Goal: Task Accomplishment & Management: Manage account settings

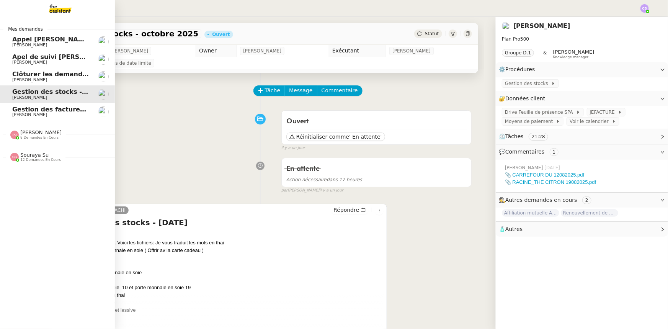
click at [46, 136] on span "8 demandes en cours" at bounding box center [39, 138] width 38 height 4
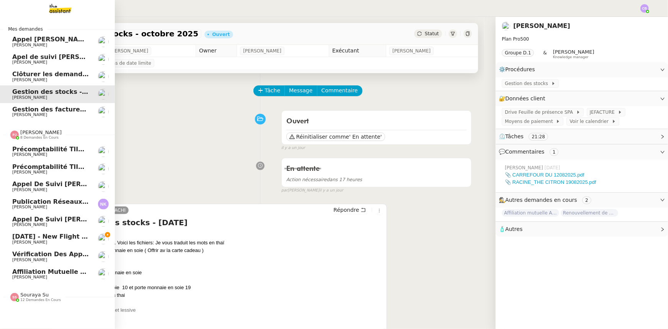
click at [46, 134] on span "[PERSON_NAME]" at bounding box center [40, 132] width 41 height 6
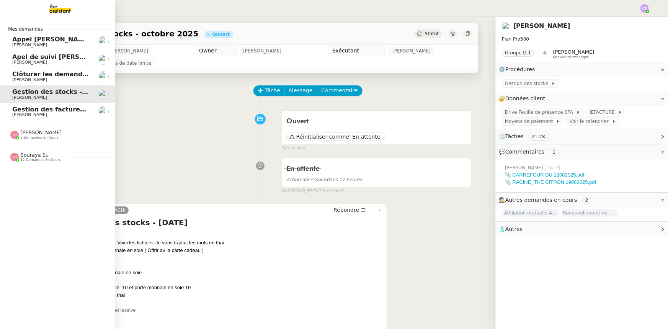
click at [41, 158] on span "12 demandes en cours" at bounding box center [40, 160] width 41 height 4
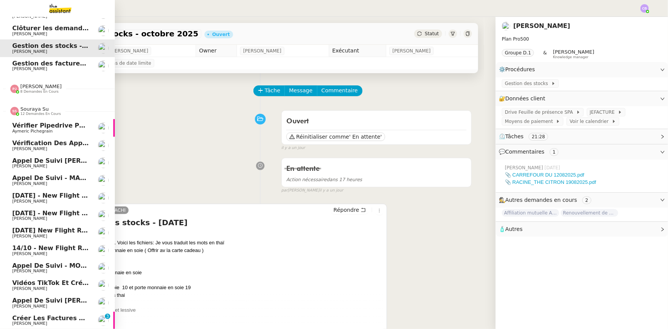
scroll to position [50, 0]
click at [36, 314] on span "Créer les factures clients" at bounding box center [57, 317] width 90 height 7
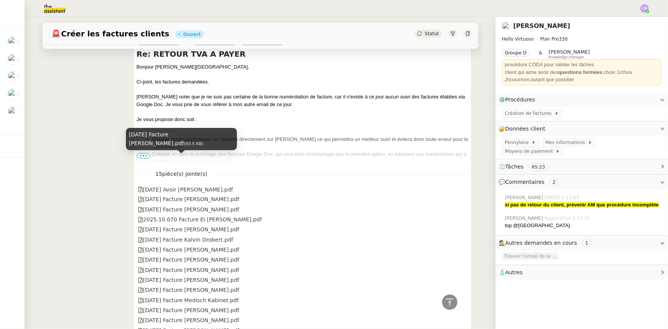
scroll to position [522, 0]
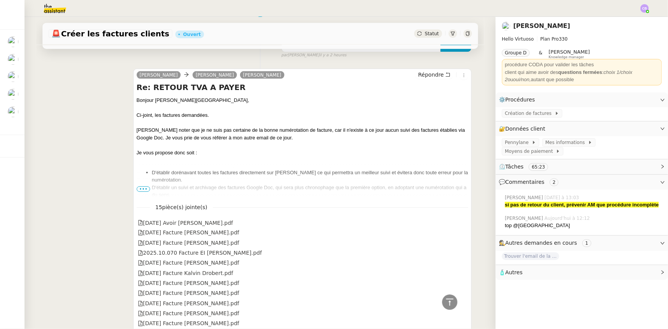
click at [139, 191] on span "•••" at bounding box center [144, 188] width 14 height 5
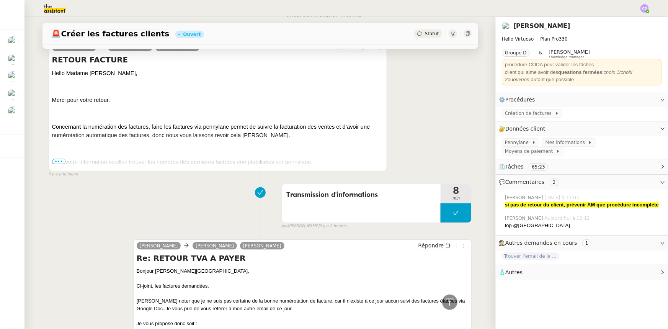
scroll to position [348, 0]
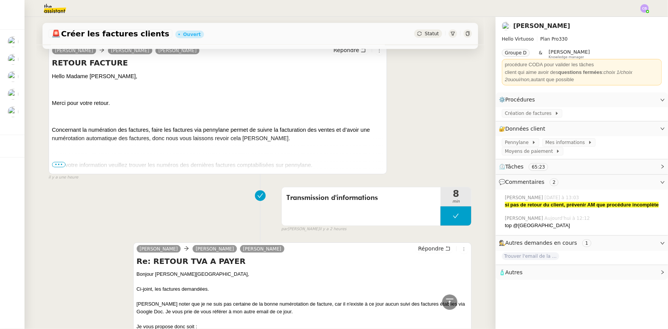
click at [59, 166] on span "•••" at bounding box center [59, 164] width 14 height 5
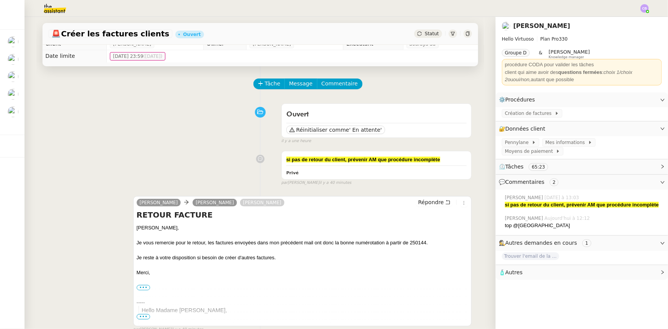
scroll to position [0, 0]
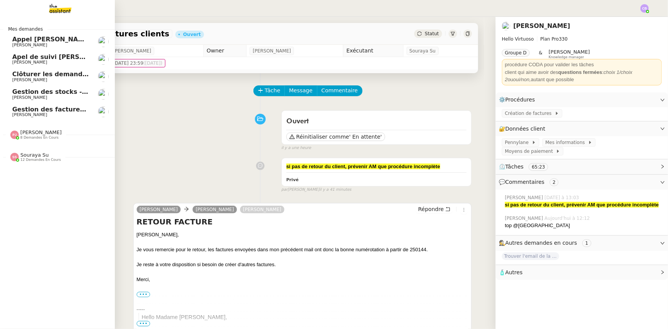
click at [36, 92] on span "Gestion des stocks - octobre 2025" at bounding box center [71, 91] width 118 height 7
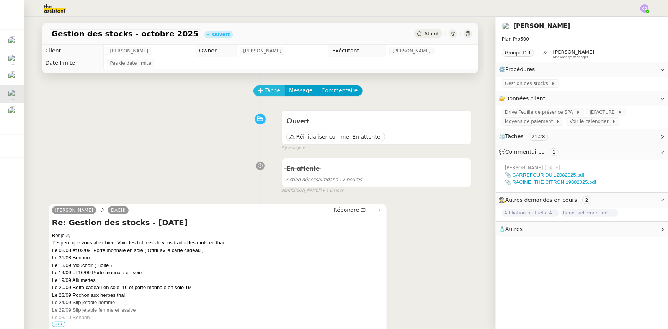
click at [265, 93] on span "Tâche" at bounding box center [273, 90] width 16 height 9
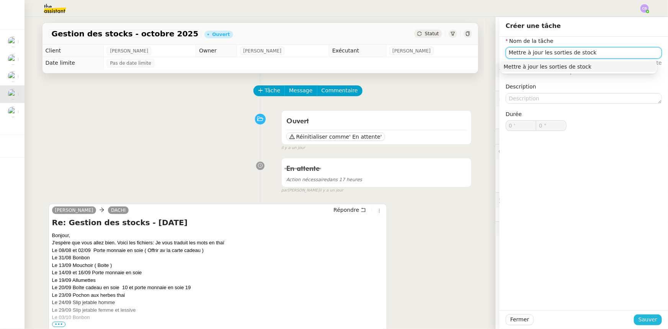
type input "Mettre à jour les sorties de stock"
click at [650, 318] on span "Sauver" at bounding box center [648, 319] width 19 height 9
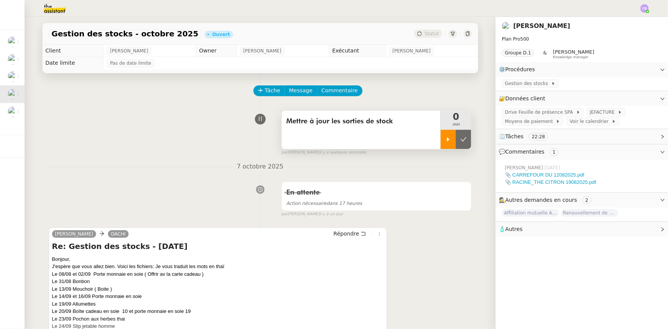
click at [445, 142] on icon at bounding box center [448, 139] width 6 height 6
click at [507, 85] on span "Gestion des stocks" at bounding box center [528, 84] width 46 height 8
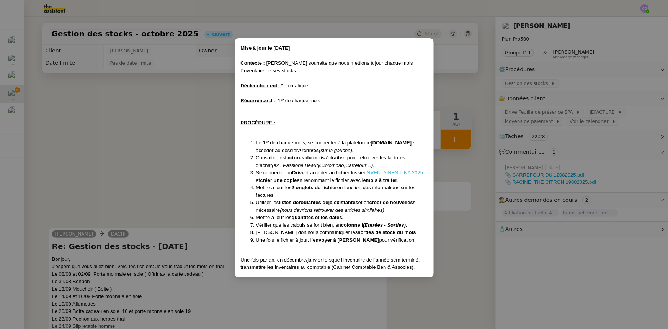
click at [395, 172] on link "INVENTAIRES TINA 2025" at bounding box center [395, 173] width 58 height 6
click at [194, 160] on nz-modal-container "Mise à jour le [DATE] Contexte : [PERSON_NAME] souhaite que nous mettions à jou…" at bounding box center [334, 164] width 668 height 329
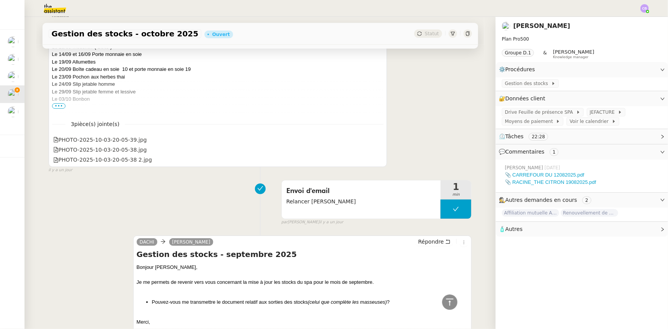
scroll to position [244, 0]
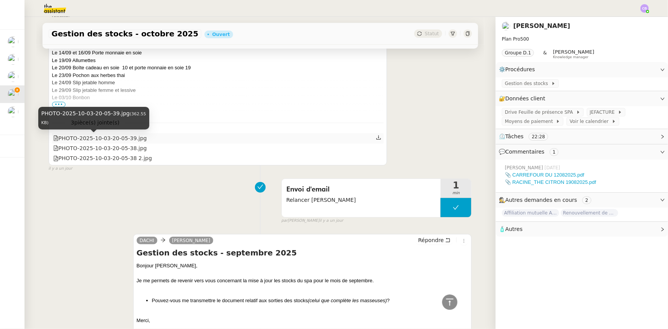
click at [91, 141] on div "PHOTO-2025-10-03-20-05-39.jpg" at bounding box center [100, 138] width 94 height 9
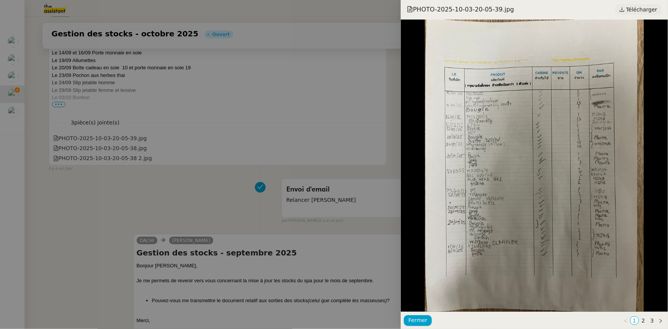
click at [639, 9] on span "Télécharger" at bounding box center [641, 10] width 31 height 10
click at [644, 322] on link "2" at bounding box center [643, 321] width 8 height 8
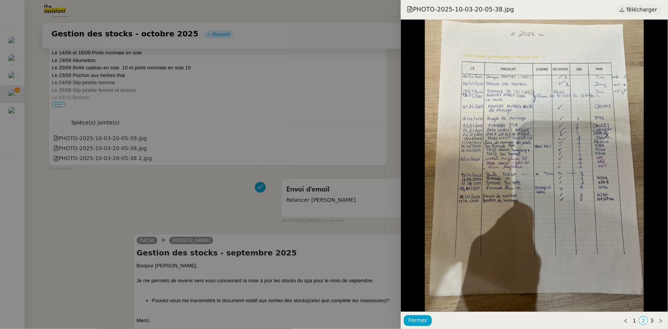
click at [639, 12] on span "Télécharger" at bounding box center [641, 10] width 31 height 10
click at [652, 320] on link "3" at bounding box center [652, 321] width 8 height 8
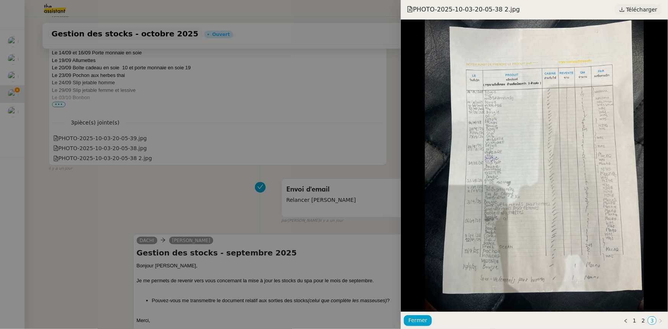
click at [634, 11] on span "Télécharger" at bounding box center [641, 10] width 31 height 10
drag, startPoint x: 415, startPoint y: 320, endPoint x: 404, endPoint y: 312, distance: 13.1
click at [415, 320] on span "Fermer" at bounding box center [418, 320] width 19 height 9
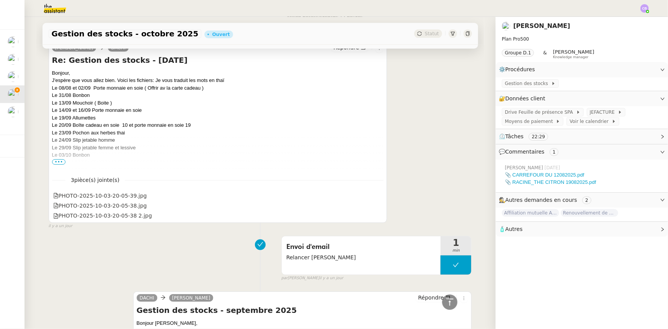
scroll to position [174, 0]
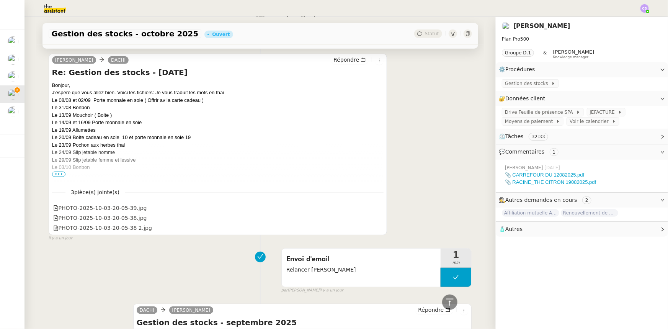
click at [59, 175] on span "•••" at bounding box center [59, 174] width 14 height 5
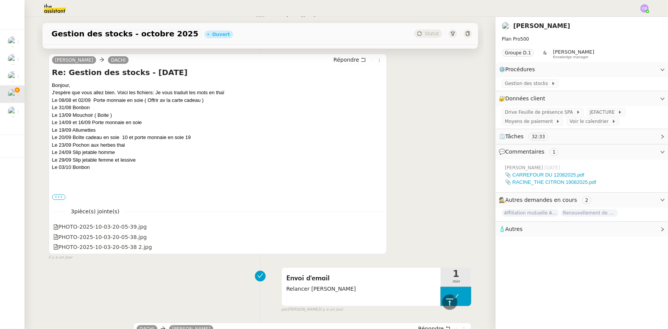
click at [54, 198] on label "•••" at bounding box center [59, 197] width 14 height 5
click at [0, 0] on input "•••" at bounding box center [0, 0] width 0 height 0
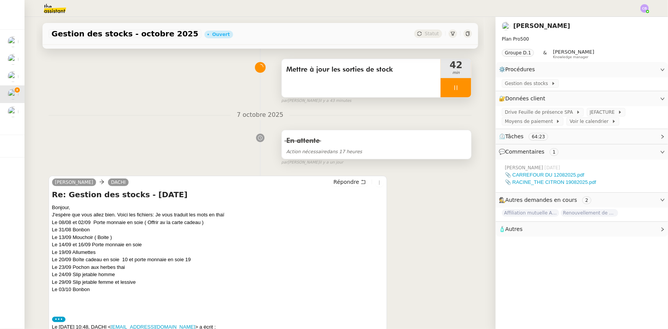
scroll to position [0, 0]
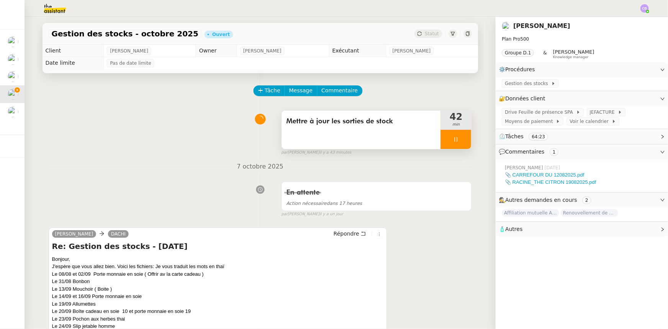
click at [445, 139] on div at bounding box center [456, 139] width 31 height 19
click at [456, 145] on button at bounding box center [463, 139] width 15 height 19
click at [590, 114] on span "JEFACTURE" at bounding box center [604, 112] width 28 height 8
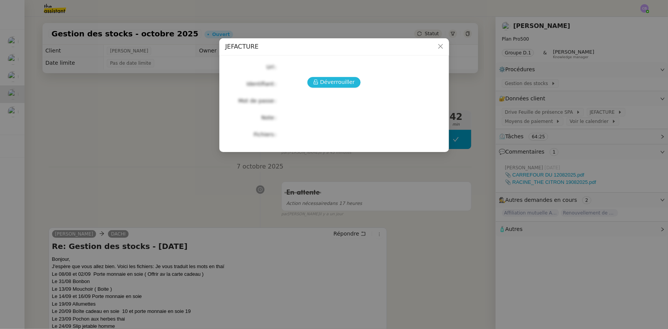
click at [331, 82] on span "Déverrouiller" at bounding box center [337, 82] width 35 height 9
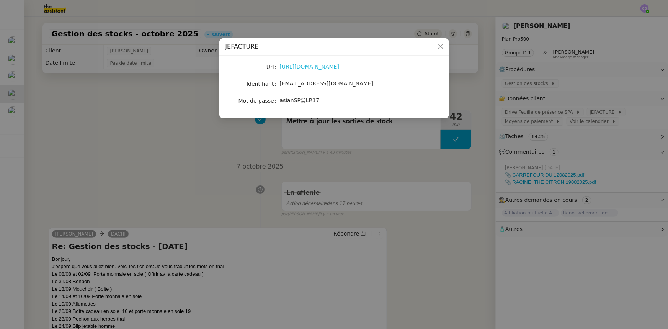
click at [325, 69] on link "[URL][DOMAIN_NAME]" at bounding box center [310, 67] width 60 height 6
click at [443, 46] on icon "Close" at bounding box center [441, 46] width 6 height 6
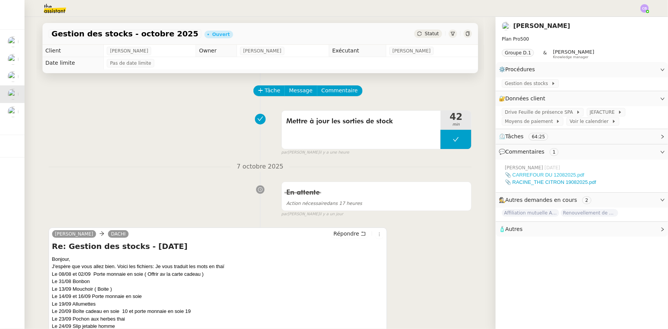
click at [567, 177] on link "📎 CARREFOUR DU 12082025.pdf" at bounding box center [544, 175] width 79 height 6
click at [267, 92] on span "Tâche" at bounding box center [273, 90] width 16 height 9
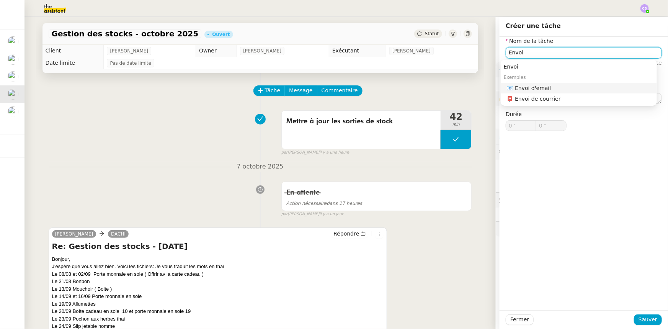
click at [539, 90] on div "📧 Envoi d'email" at bounding box center [580, 88] width 147 height 7
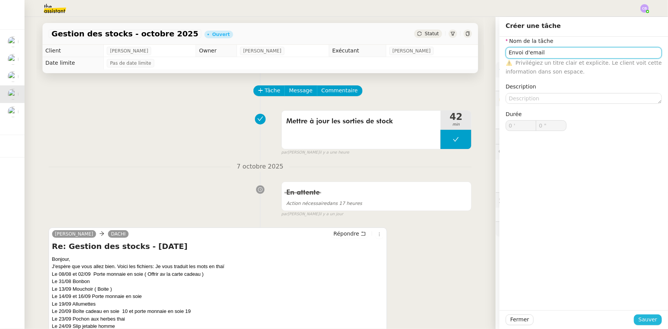
type input "Envoi d'email"
click at [639, 322] on span "Sauver" at bounding box center [648, 319] width 19 height 9
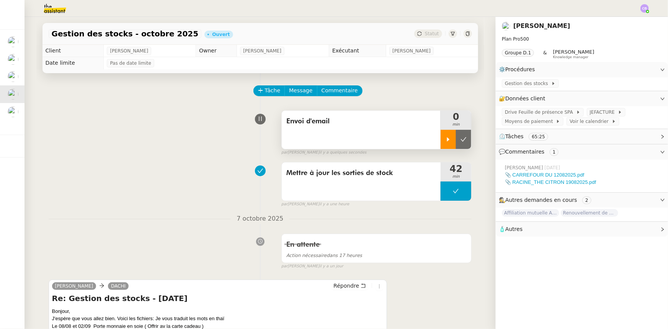
click at [441, 144] on div at bounding box center [448, 139] width 15 height 19
click at [344, 288] on span "Répondre" at bounding box center [346, 286] width 26 height 8
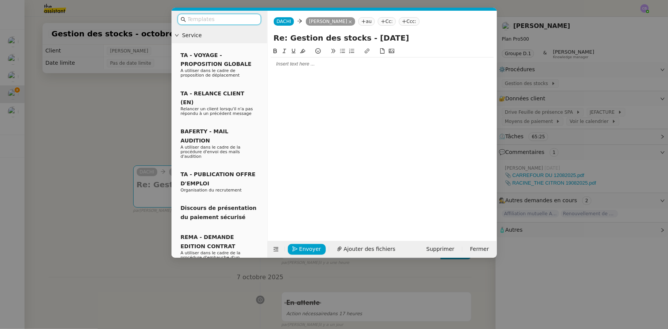
click at [221, 20] on input "text" at bounding box center [222, 19] width 69 height 9
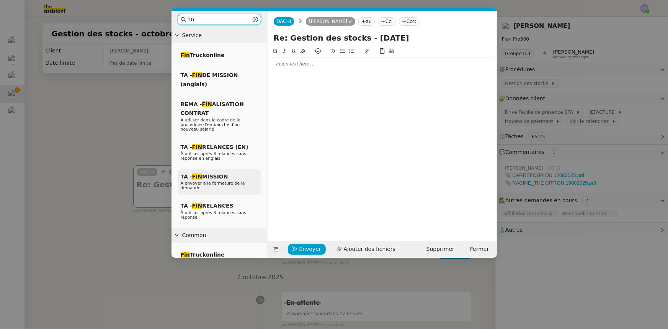
type input "fin"
click at [227, 173] on div "TA - FIN MISSION À envoyer à la fermeture de la demande" at bounding box center [219, 182] width 83 height 26
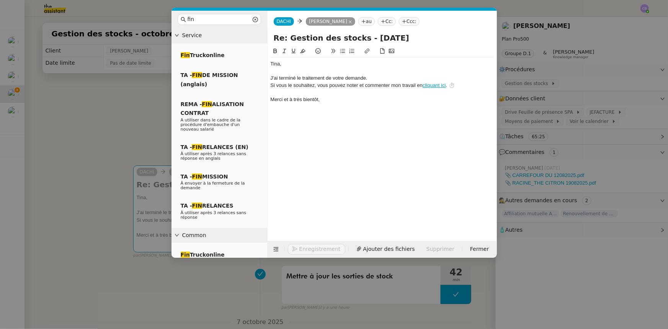
click at [321, 63] on div "﻿[PERSON_NAME]﻿," at bounding box center [382, 63] width 223 height 7
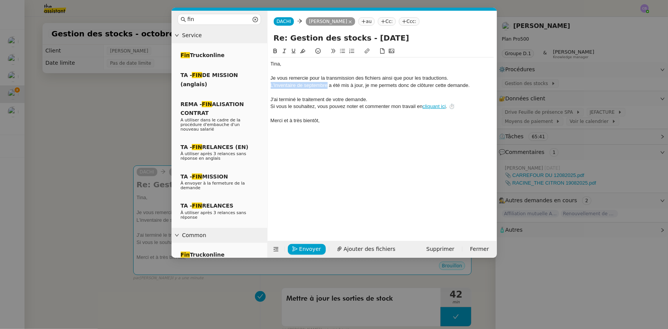
drag, startPoint x: 327, startPoint y: 85, endPoint x: 271, endPoint y: 84, distance: 56.3
click at [271, 84] on div "L'inventaire de septembre a été mis à jour, je me permets donc de clôturer cett…" at bounding box center [382, 85] width 223 height 7
click at [367, 52] on icon at bounding box center [367, 50] width 5 height 5
paste input "[URL][DOMAIN_NAME]"
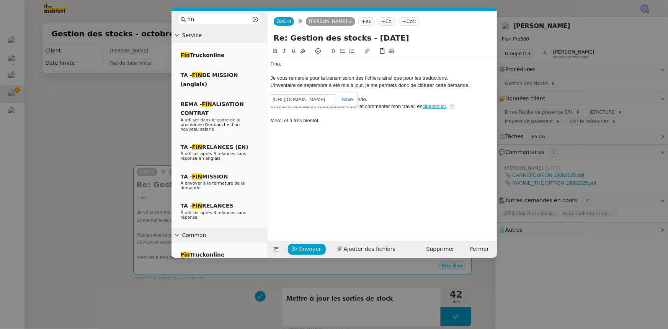
type input "[URL][DOMAIN_NAME]"
click at [345, 100] on link at bounding box center [344, 99] width 18 height 6
click at [340, 124] on div "Merci et à très bientôt," at bounding box center [382, 120] width 223 height 7
click at [304, 250] on span "Envoyer" at bounding box center [310, 249] width 22 height 9
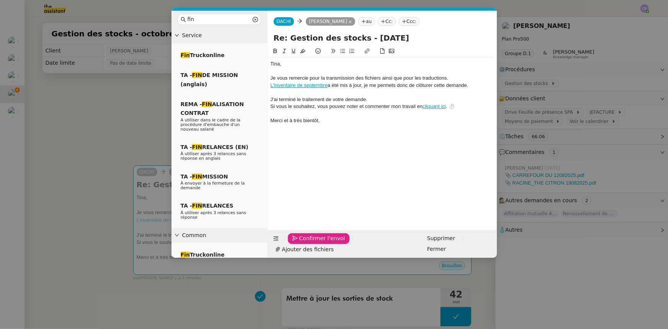
click at [304, 243] on span "Confirmer l'envoi" at bounding box center [322, 238] width 46 height 9
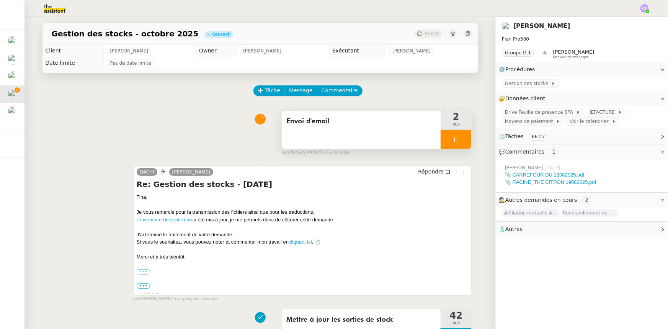
click at [441, 137] on div at bounding box center [456, 139] width 31 height 19
click at [461, 142] on icon at bounding box center [464, 139] width 6 height 6
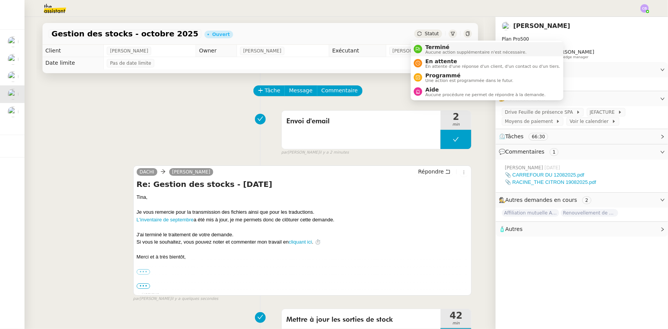
click at [433, 51] on span "Aucune action supplémentaire n'est nécessaire." at bounding box center [475, 52] width 101 height 4
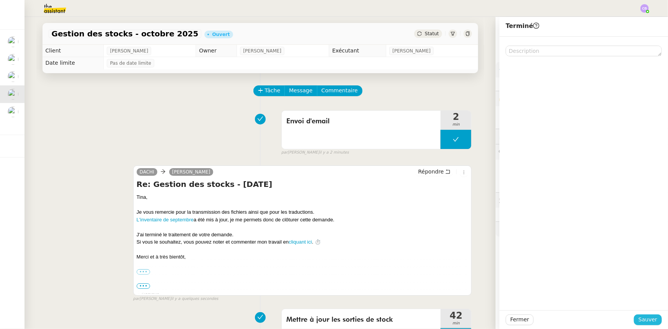
click at [639, 320] on span "Sauver" at bounding box center [648, 319] width 19 height 9
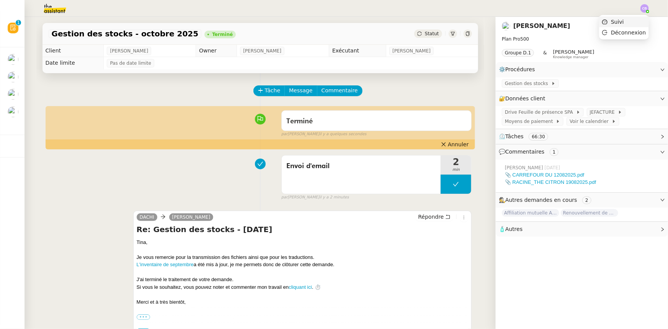
click at [629, 23] on li "Suivi" at bounding box center [624, 21] width 50 height 11
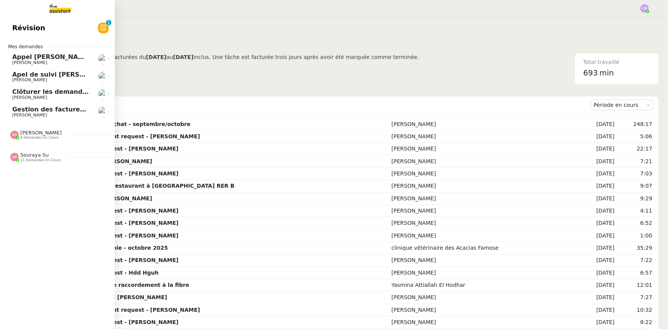
click at [17, 111] on span "Gestion des factures d'achat - septembre/octobre" at bounding box center [98, 109] width 172 height 7
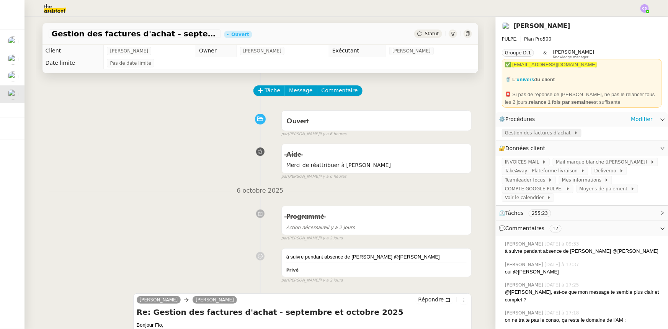
click at [543, 135] on span "Gestion des factures d'achat" at bounding box center [539, 133] width 69 height 8
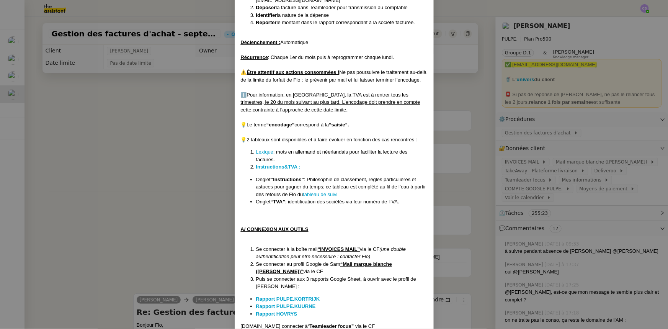
scroll to position [174, 0]
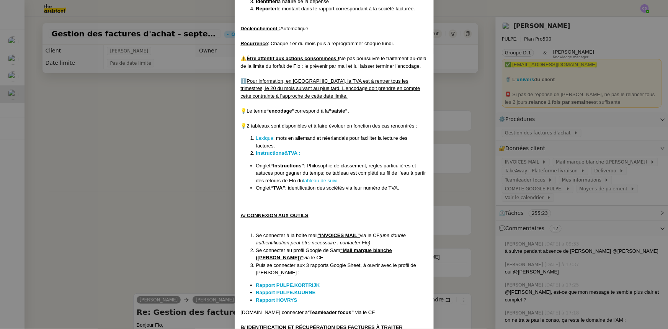
click at [314, 180] on link "tableau de suivi" at bounding box center [320, 181] width 34 height 6
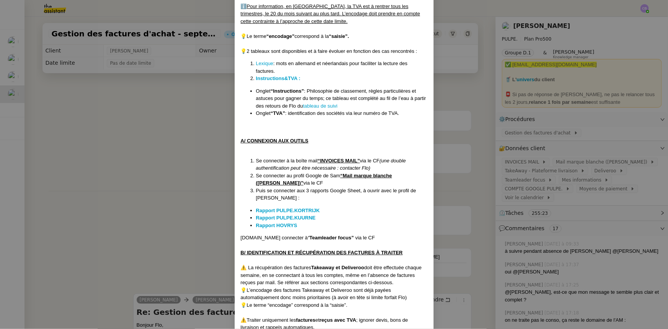
scroll to position [278, 0]
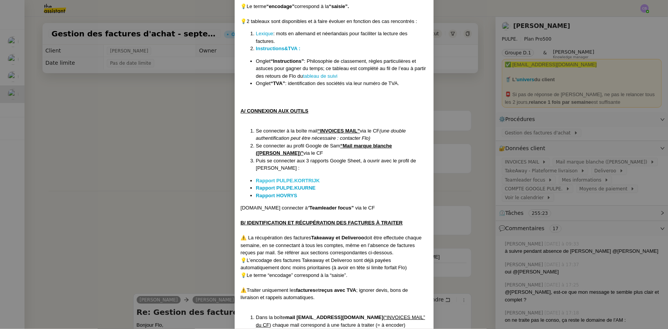
click at [307, 180] on strong "Rapport PULPE.KORTRIJK" at bounding box center [288, 181] width 64 height 6
click at [283, 188] on strong "Rapport PULPE.KUURNE" at bounding box center [286, 188] width 60 height 6
click at [276, 195] on strong "Rapport HOVRYS" at bounding box center [276, 196] width 41 height 6
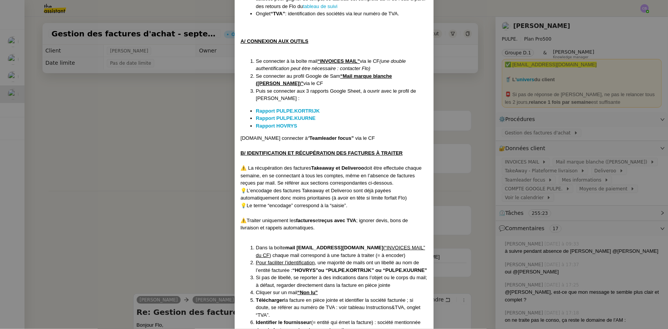
scroll to position [383, 0]
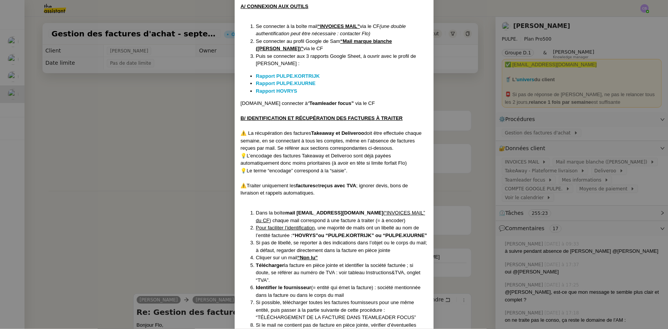
click at [199, 150] on nz-modal-container "Créée le : [DATE] Contexte : [PERSON_NAME] la société mère [PERSON_NAME], qui r…" at bounding box center [334, 164] width 668 height 329
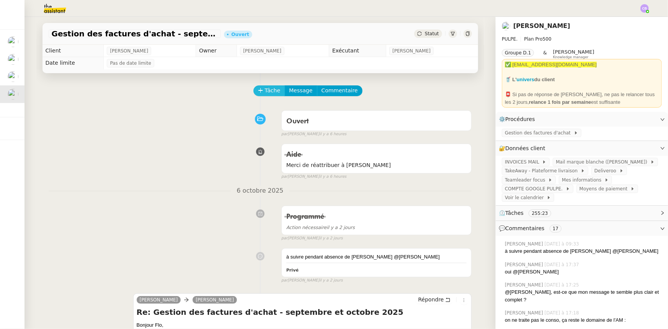
click at [268, 93] on span "Tâche" at bounding box center [273, 90] width 16 height 9
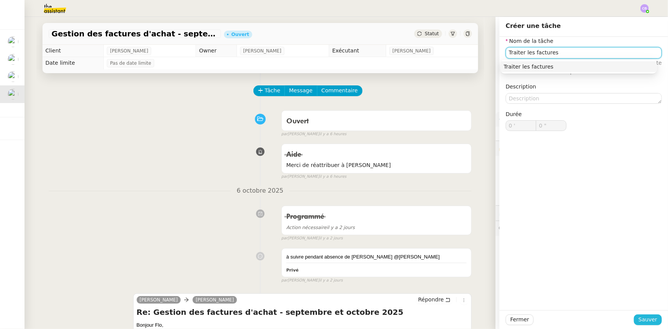
type input "Traiter les factures"
click at [639, 320] on span "Sauver" at bounding box center [648, 319] width 19 height 9
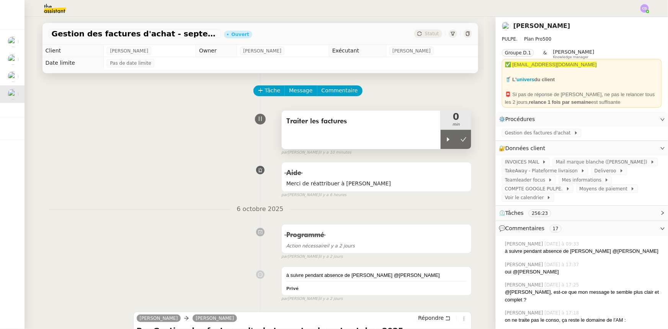
click at [355, 139] on div "Traiter les factures" at bounding box center [361, 130] width 159 height 38
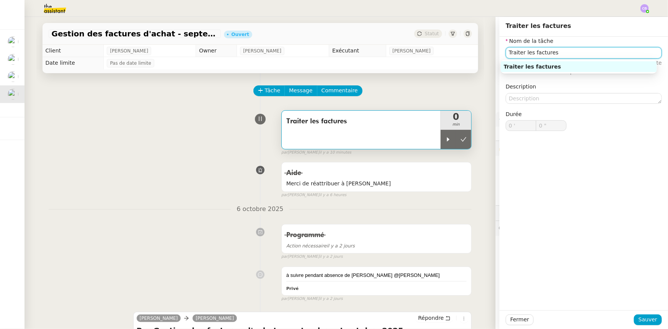
click at [563, 57] on input "Traiter les factures" at bounding box center [584, 52] width 156 height 11
type input "Traiter les factures les plus anciennes"
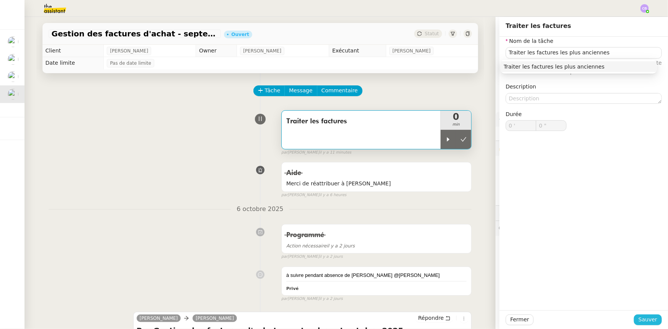
click at [643, 319] on span "Sauver" at bounding box center [648, 319] width 19 height 9
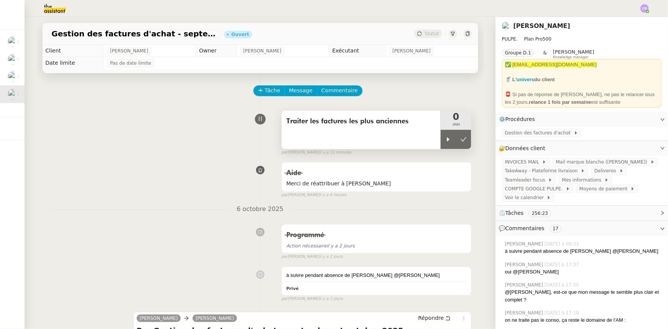
click at [405, 138] on div "Traiter les factures les plus anciennes" at bounding box center [361, 130] width 159 height 38
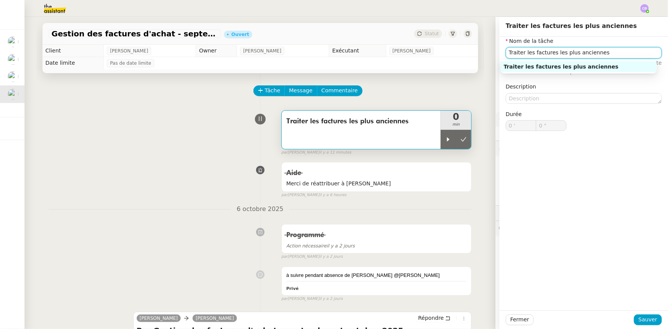
drag, startPoint x: 593, startPoint y: 53, endPoint x: 548, endPoint y: 51, distance: 44.5
click at [548, 51] on input "Traiter les factures les plus anciennes" at bounding box center [584, 52] width 156 height 11
drag, startPoint x: 518, startPoint y: 53, endPoint x: 504, endPoint y: 54, distance: 14.2
click at [506, 54] on input "Traiter les factures" at bounding box center [584, 52] width 156 height 11
type input "Télécharger les factures"
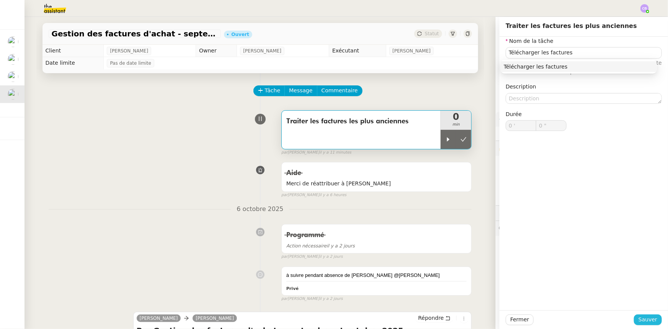
click at [641, 322] on span "Sauver" at bounding box center [648, 319] width 19 height 9
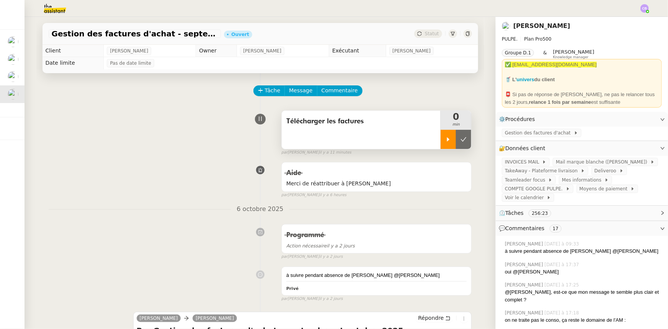
click at [441, 143] on div at bounding box center [448, 139] width 15 height 19
drag, startPoint x: 438, startPoint y: 141, endPoint x: 456, endPoint y: 143, distance: 19.0
click at [441, 141] on div at bounding box center [456, 139] width 31 height 19
click at [505, 132] on span "Gestion des factures d'achat" at bounding box center [539, 133] width 69 height 8
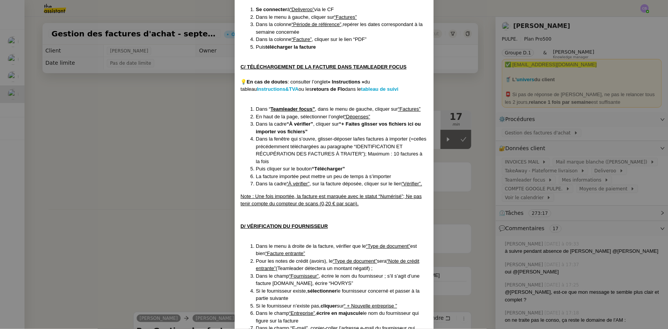
scroll to position [989, 0]
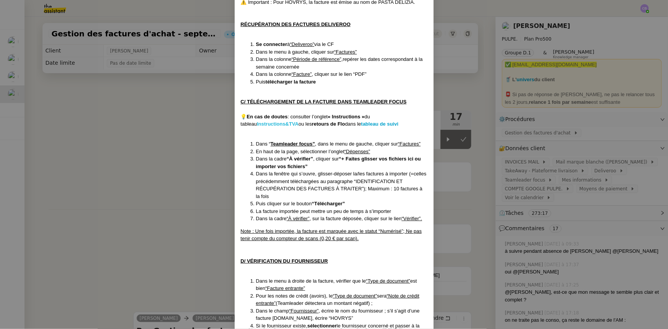
click at [265, 123] on strong "Instructions&TVA" at bounding box center [278, 124] width 42 height 6
click at [180, 167] on nz-modal-container "Créée le : [DATE] Contexte : [PERSON_NAME] la société mère [PERSON_NAME], qui r…" at bounding box center [334, 164] width 668 height 329
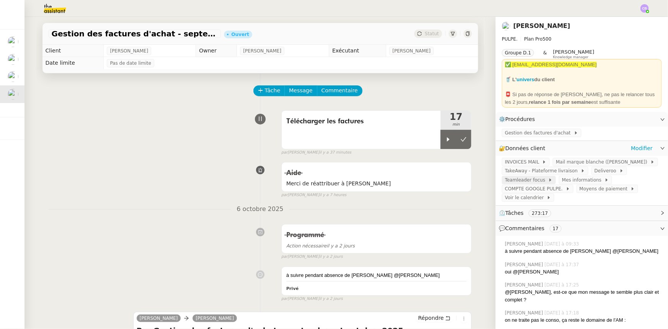
click at [525, 183] on span "Teamleader focus" at bounding box center [526, 180] width 43 height 8
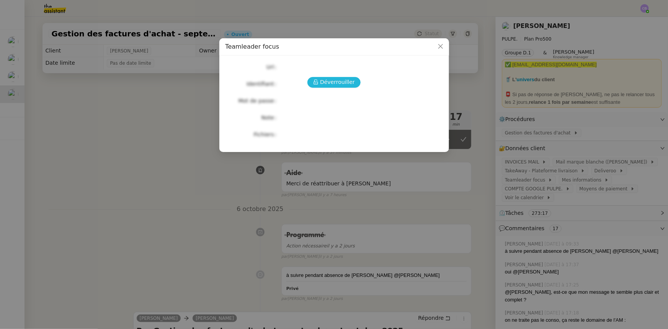
click at [335, 82] on span "Déverrouiller" at bounding box center [337, 82] width 35 height 9
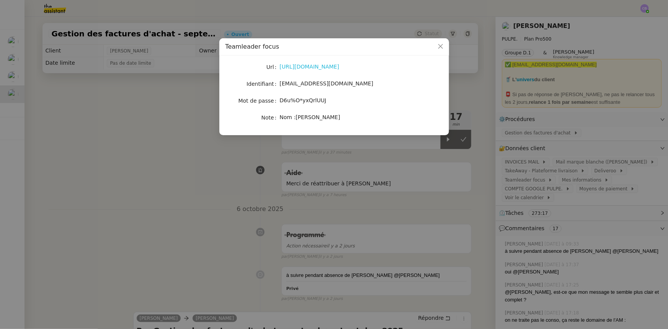
click at [327, 69] on link "[URL][DOMAIN_NAME]" at bounding box center [310, 67] width 60 height 6
click at [440, 46] on icon "Close" at bounding box center [440, 46] width 5 height 5
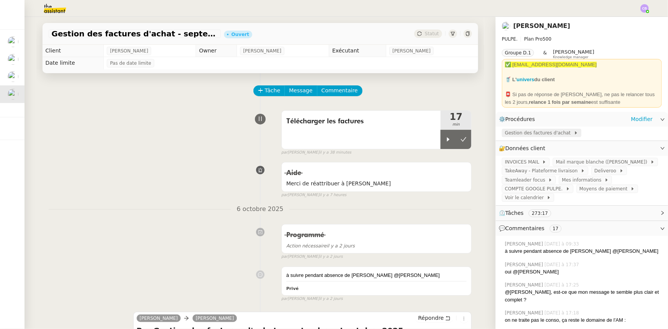
click at [505, 134] on span "Gestion des factures d'achat" at bounding box center [539, 133] width 69 height 8
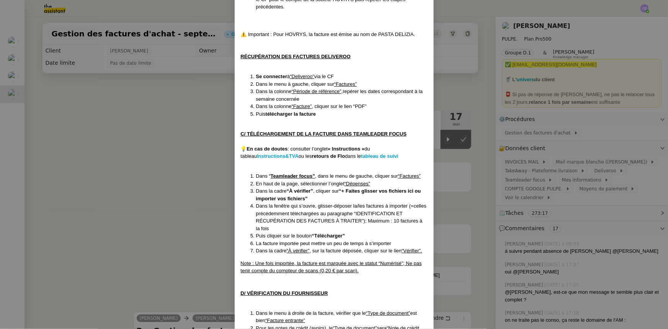
scroll to position [974, 0]
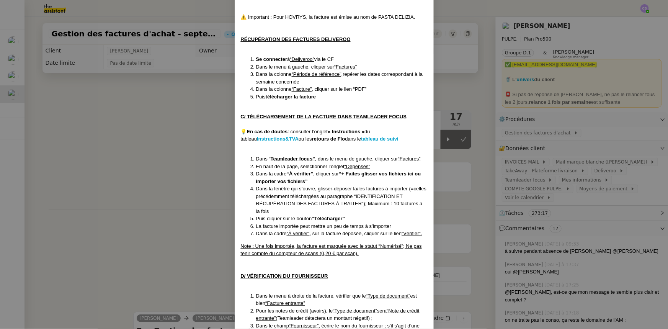
click at [188, 108] on nz-modal-container "Créée le : [DATE] Contexte : [PERSON_NAME] la société mère [PERSON_NAME], qui r…" at bounding box center [334, 164] width 668 height 329
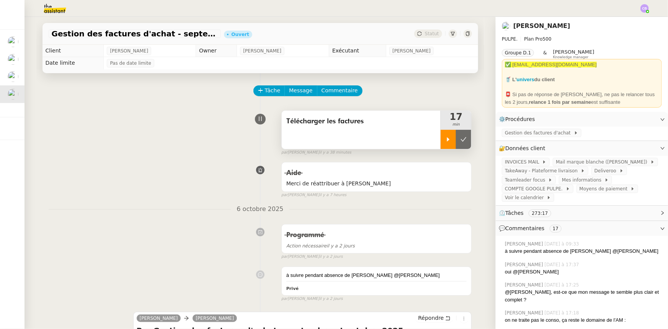
click at [441, 144] on div at bounding box center [448, 139] width 15 height 19
click at [441, 141] on div at bounding box center [456, 139] width 31 height 19
click at [445, 141] on icon at bounding box center [448, 139] width 6 height 6
click at [505, 134] on span "Gestion des factures d'achat" at bounding box center [539, 133] width 69 height 8
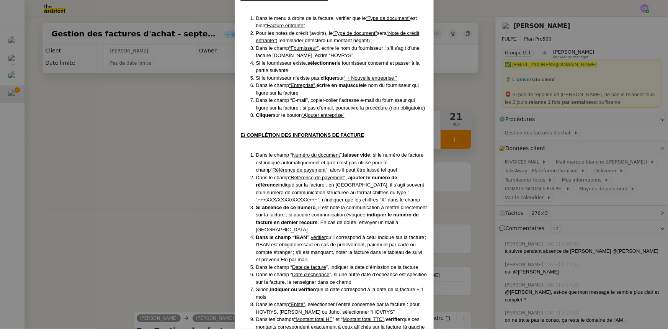
scroll to position [1253, 0]
click at [196, 119] on nz-modal-container "Créée le : [DATE] Contexte : [PERSON_NAME] la société mère [PERSON_NAME], qui r…" at bounding box center [334, 164] width 668 height 329
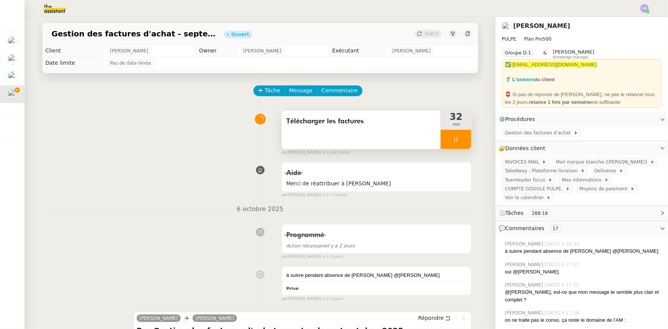
click at [444, 140] on div at bounding box center [456, 139] width 31 height 19
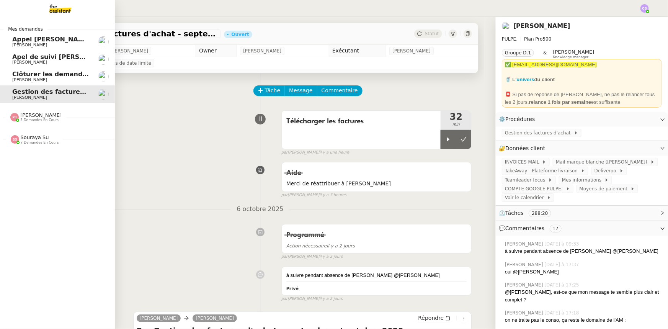
click at [18, 77] on span "Clôturer les demandes en cours" at bounding box center [67, 73] width 110 height 7
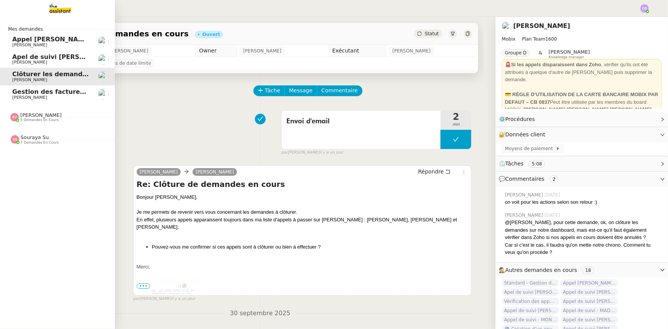
click at [20, 94] on span "Gestion des factures d'achat - septembre/octobre" at bounding box center [98, 91] width 172 height 7
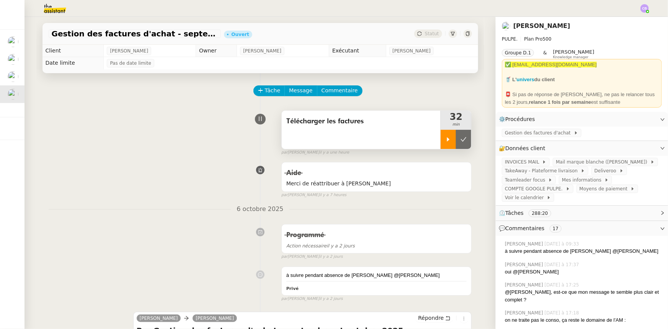
click at [445, 142] on icon at bounding box center [448, 139] width 6 height 6
click at [445, 141] on div at bounding box center [456, 139] width 31 height 19
click at [447, 141] on icon at bounding box center [448, 139] width 3 height 4
click at [441, 142] on div at bounding box center [456, 139] width 31 height 19
click at [441, 143] on div at bounding box center [448, 139] width 15 height 19
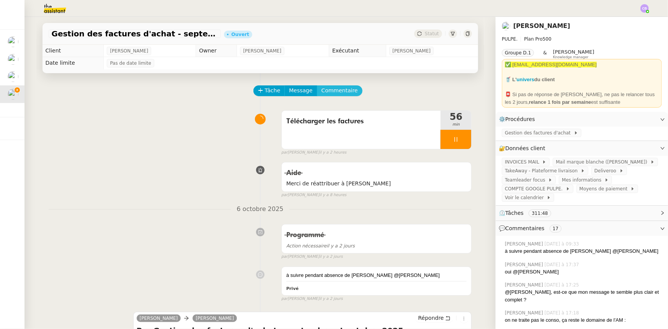
click at [329, 94] on span "Commentaire" at bounding box center [340, 90] width 36 height 9
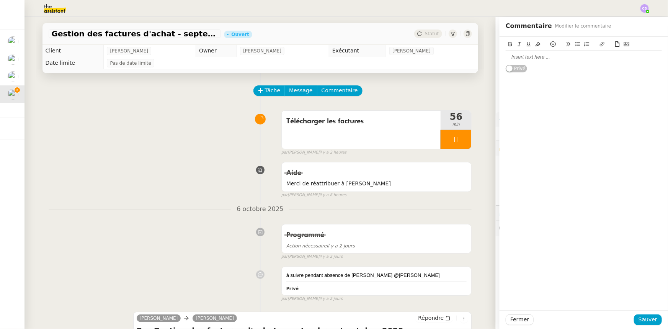
click at [523, 58] on div at bounding box center [584, 57] width 156 height 7
click at [642, 321] on span "Sauver" at bounding box center [648, 319] width 19 height 9
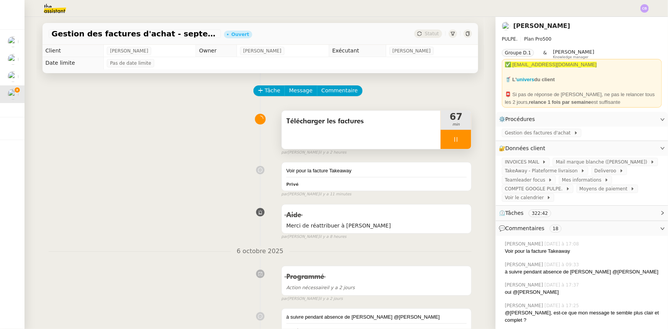
click at [441, 137] on div at bounding box center [456, 139] width 31 height 19
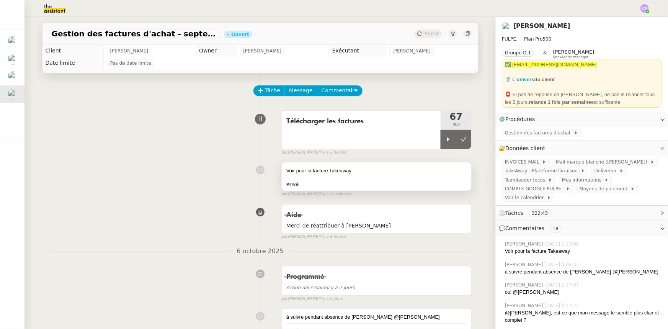
click at [398, 167] on div "Voir pour la facture Takeaway Privé" at bounding box center [377, 176] width 190 height 28
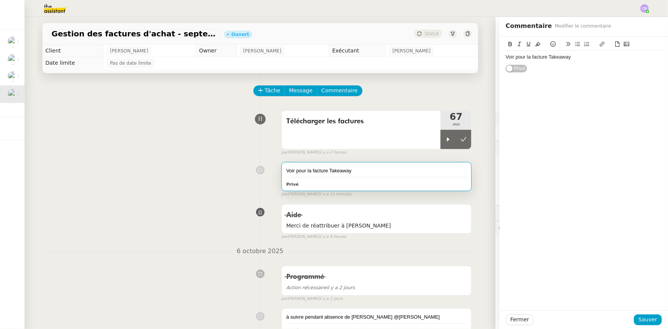
click at [578, 58] on div "Voir pour la facture Takeaway" at bounding box center [584, 57] width 156 height 7
click at [643, 320] on span "Sauver" at bounding box center [648, 319] width 19 height 9
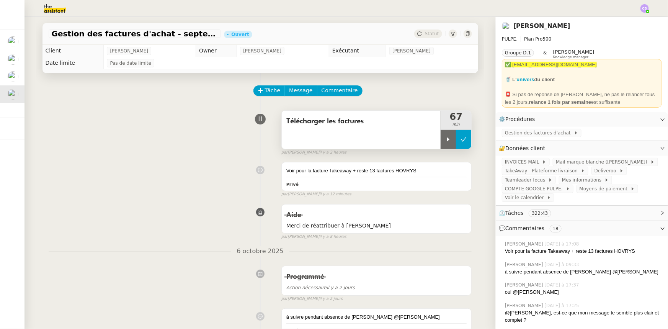
click at [461, 142] on icon at bounding box center [464, 139] width 6 height 6
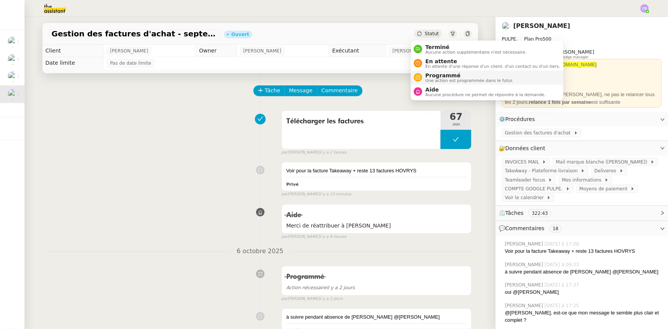
click at [431, 73] on span "Programmé" at bounding box center [469, 75] width 88 height 6
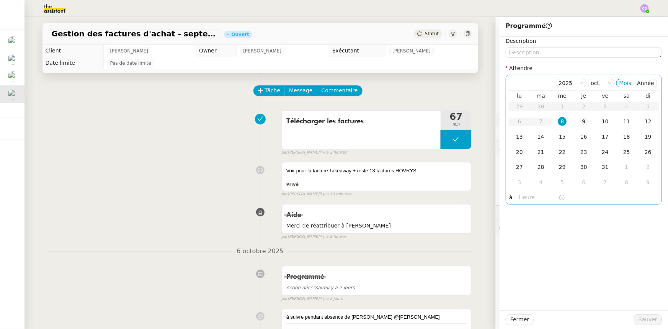
click at [580, 122] on div "9" at bounding box center [584, 121] width 8 height 8
click at [519, 198] on input "text" at bounding box center [538, 197] width 39 height 9
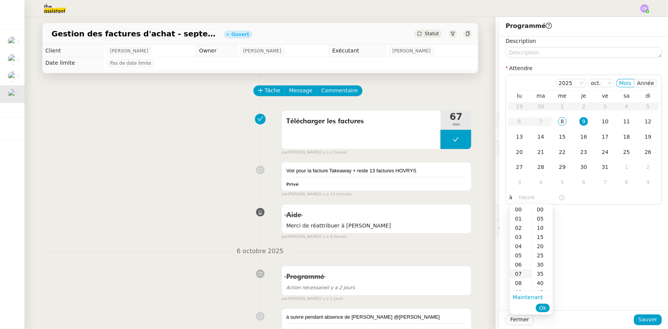
click at [520, 275] on div "07" at bounding box center [520, 273] width 21 height 9
click at [541, 211] on div "00" at bounding box center [542, 209] width 21 height 9
type input "07:00"
click at [543, 310] on span "Ok" at bounding box center [542, 308] width 7 height 8
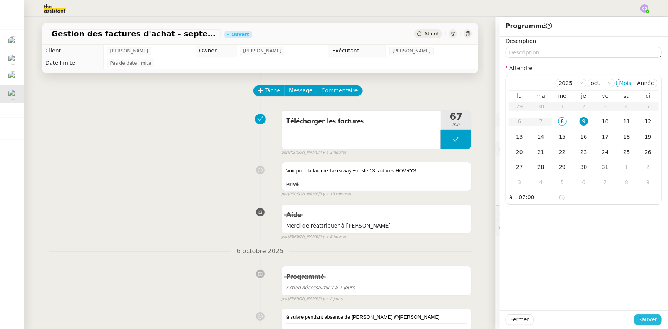
click at [643, 319] on span "Sauver" at bounding box center [648, 319] width 19 height 9
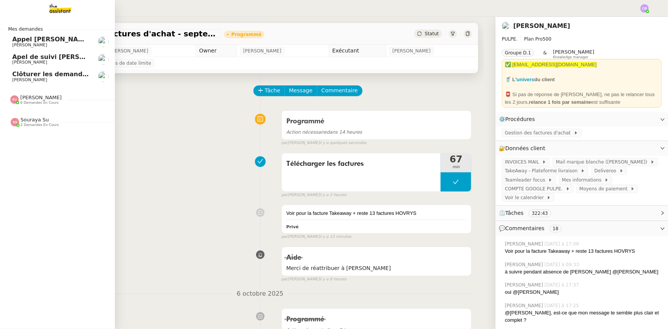
click at [59, 77] on span "Clôturer les demandes en cours" at bounding box center [67, 73] width 110 height 7
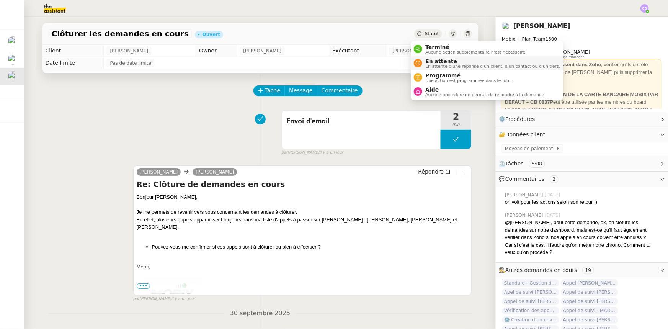
click at [428, 62] on span "En attente" at bounding box center [492, 61] width 135 height 6
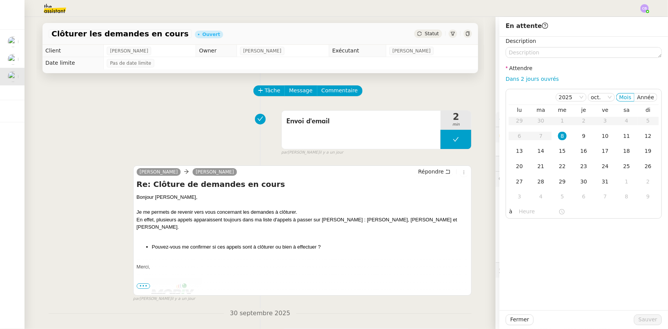
click at [507, 83] on div "Dans 2 jours ouvrés" at bounding box center [584, 79] width 156 height 9
click at [517, 80] on link "Dans 2 jours ouvrés" at bounding box center [532, 79] width 53 height 6
type input "07:00"
click at [646, 318] on span "Sauver" at bounding box center [648, 319] width 19 height 9
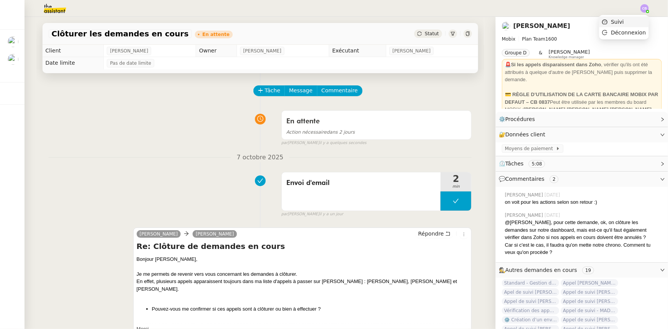
click at [613, 23] on span "Suivi" at bounding box center [613, 21] width 22 height 7
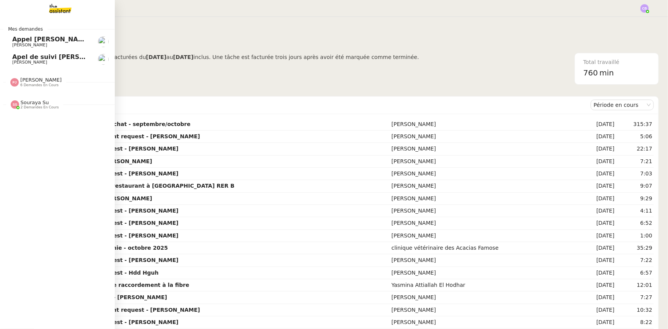
click at [34, 80] on span "[PERSON_NAME]" at bounding box center [40, 80] width 41 height 6
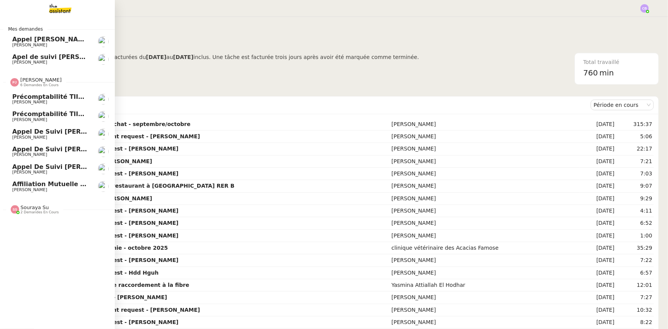
click at [34, 80] on span "[PERSON_NAME]" at bounding box center [40, 80] width 41 height 6
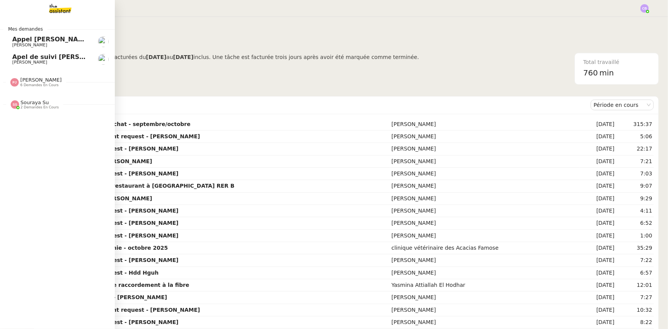
click at [26, 106] on span "2 demandes en cours" at bounding box center [40, 107] width 38 height 4
